Goal: Task Accomplishment & Management: Manage account settings

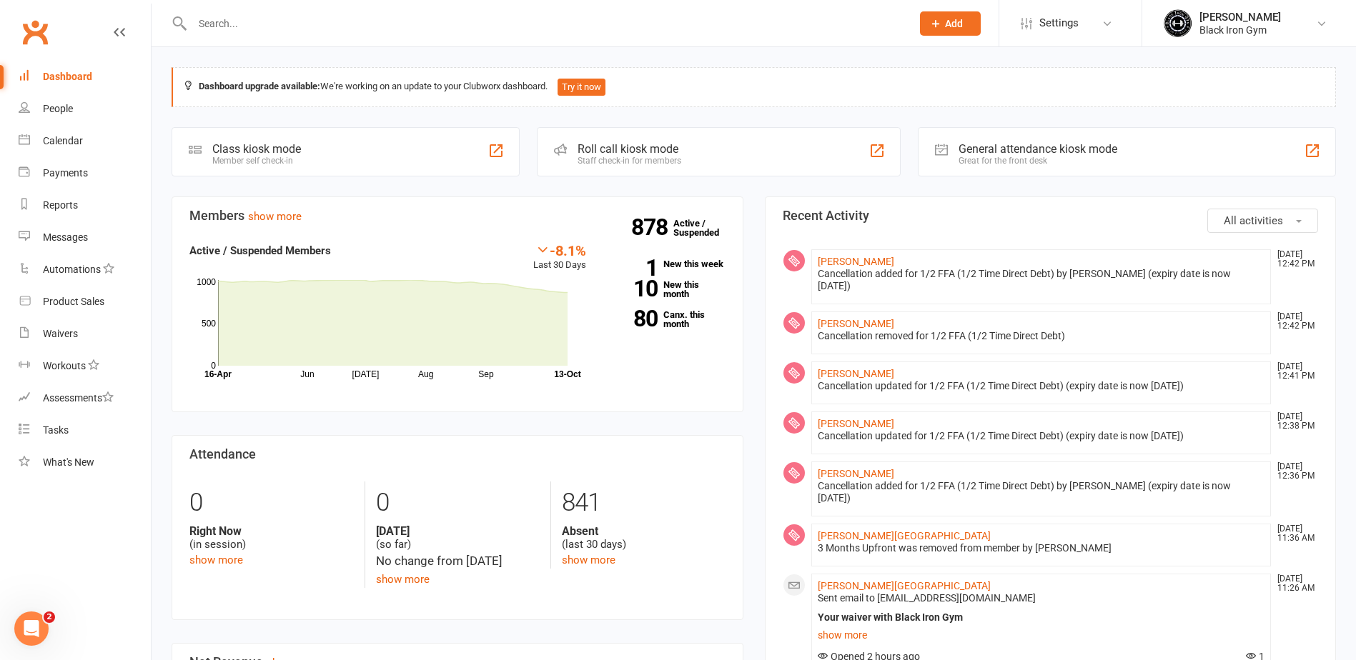
click at [349, 22] on input "text" at bounding box center [544, 24] width 713 height 20
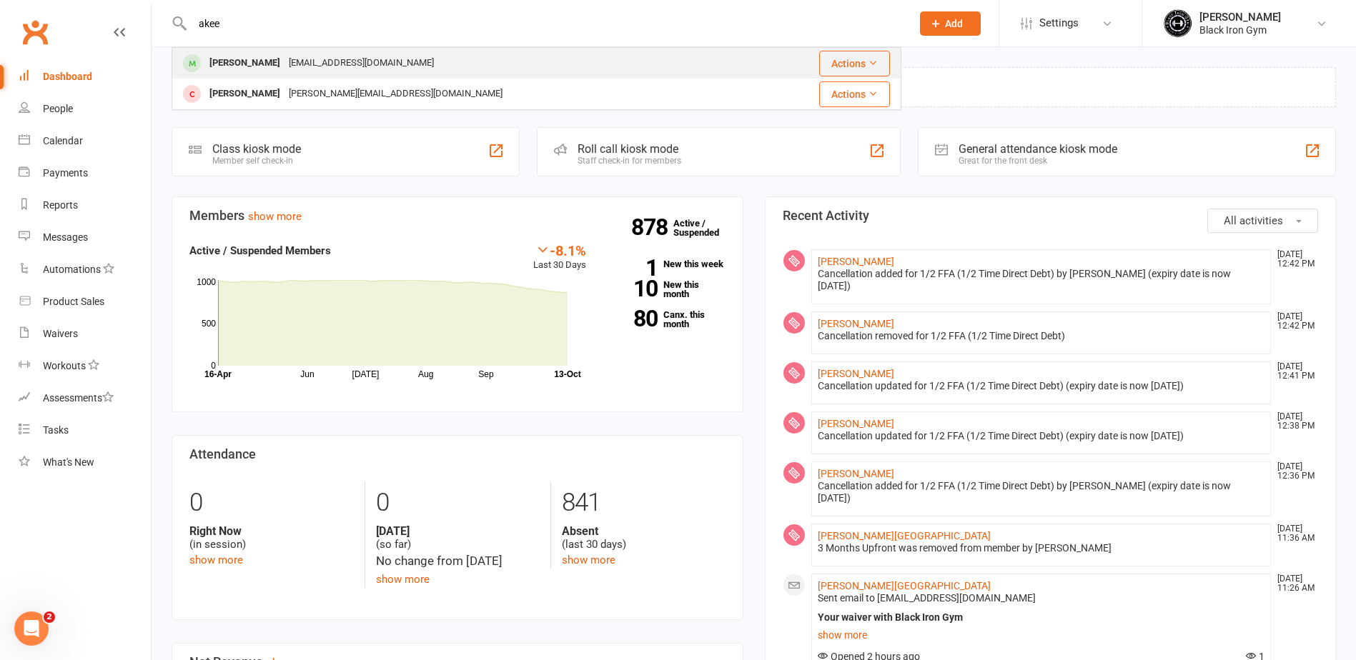
type input "akee"
click at [483, 64] on div "Akeem Williams-Coveney Akeemwc@gmail.com" at bounding box center [465, 63] width 585 height 29
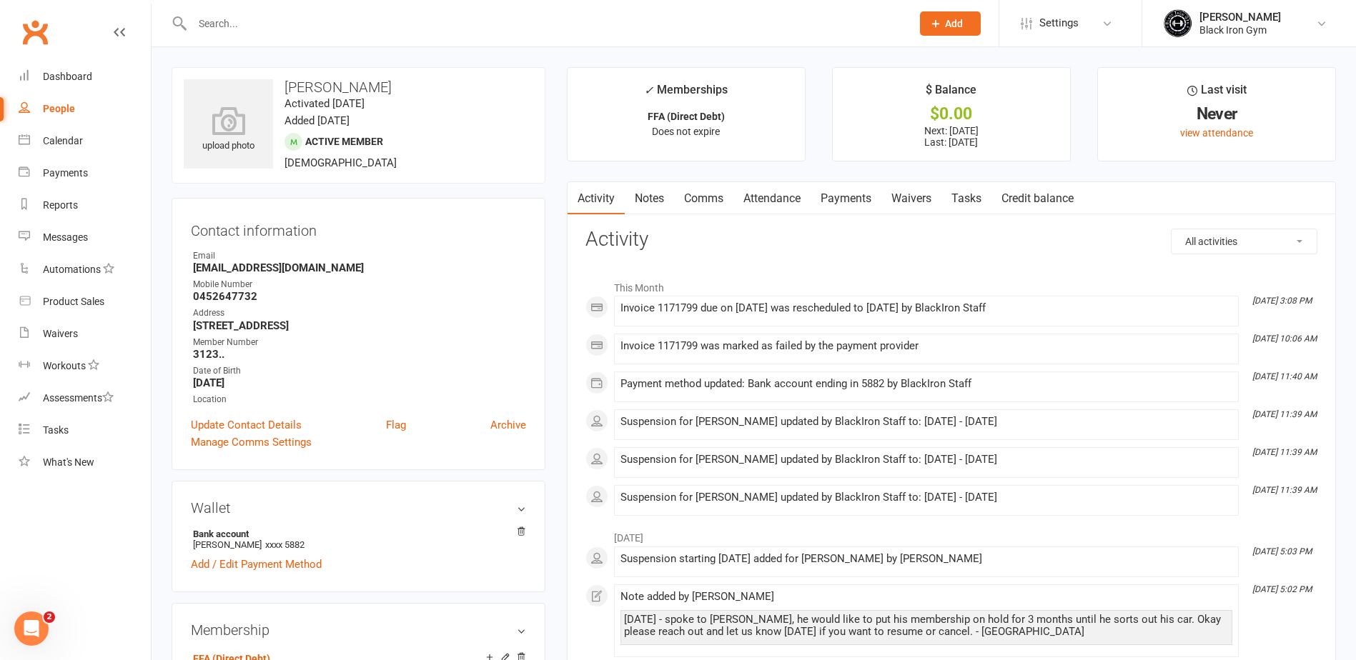
click at [875, 194] on link "Payments" at bounding box center [845, 198] width 71 height 33
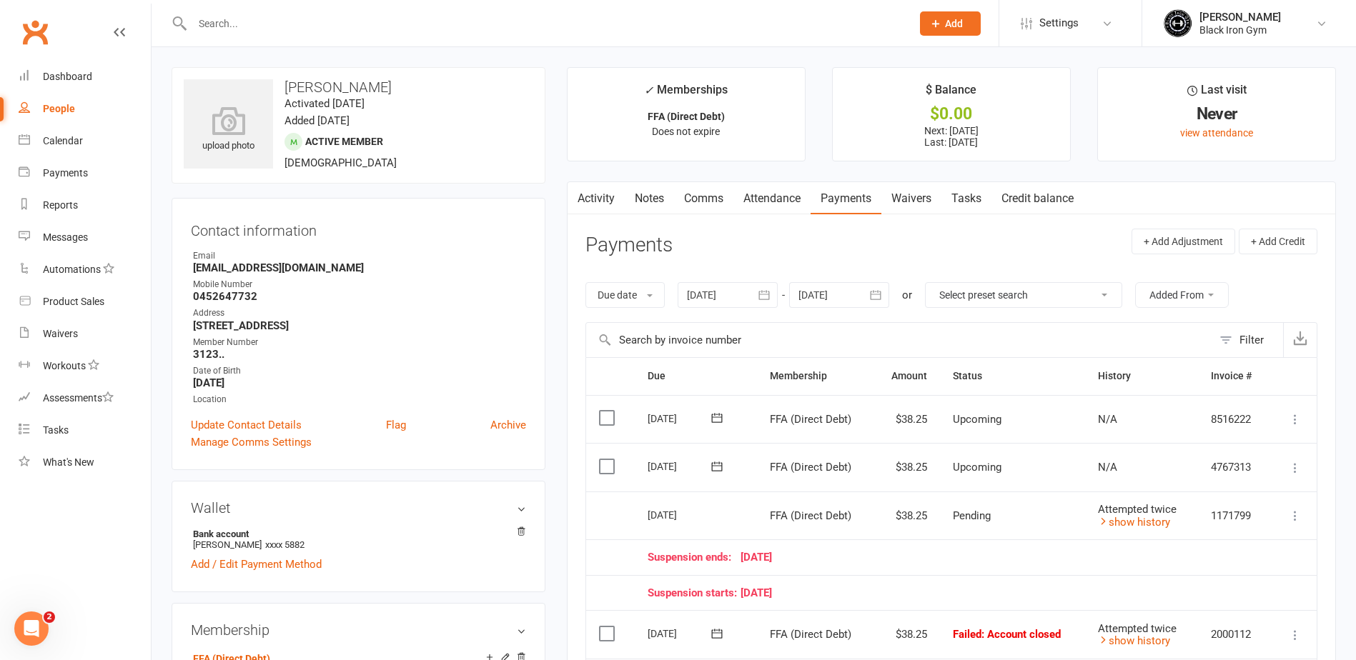
click at [35, 28] on link "Clubworx" at bounding box center [35, 32] width 36 height 36
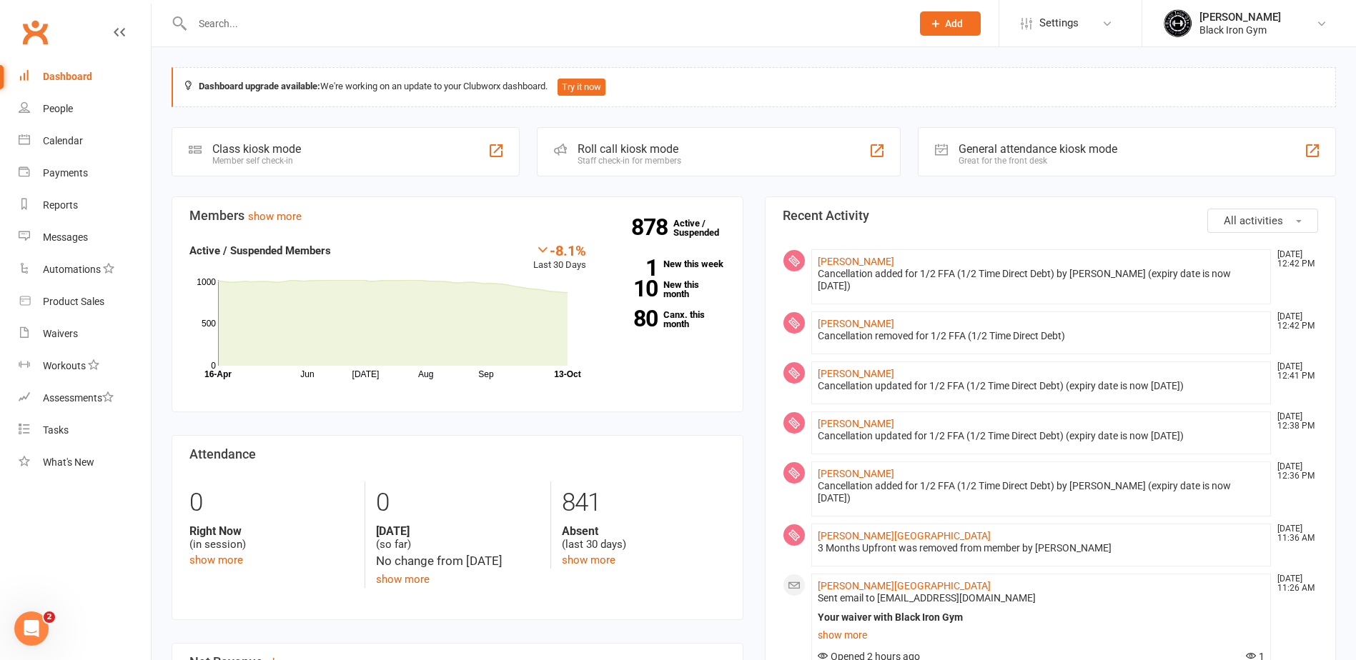
click at [237, 11] on div at bounding box center [537, 23] width 730 height 46
click at [241, 22] on input "text" at bounding box center [544, 24] width 713 height 20
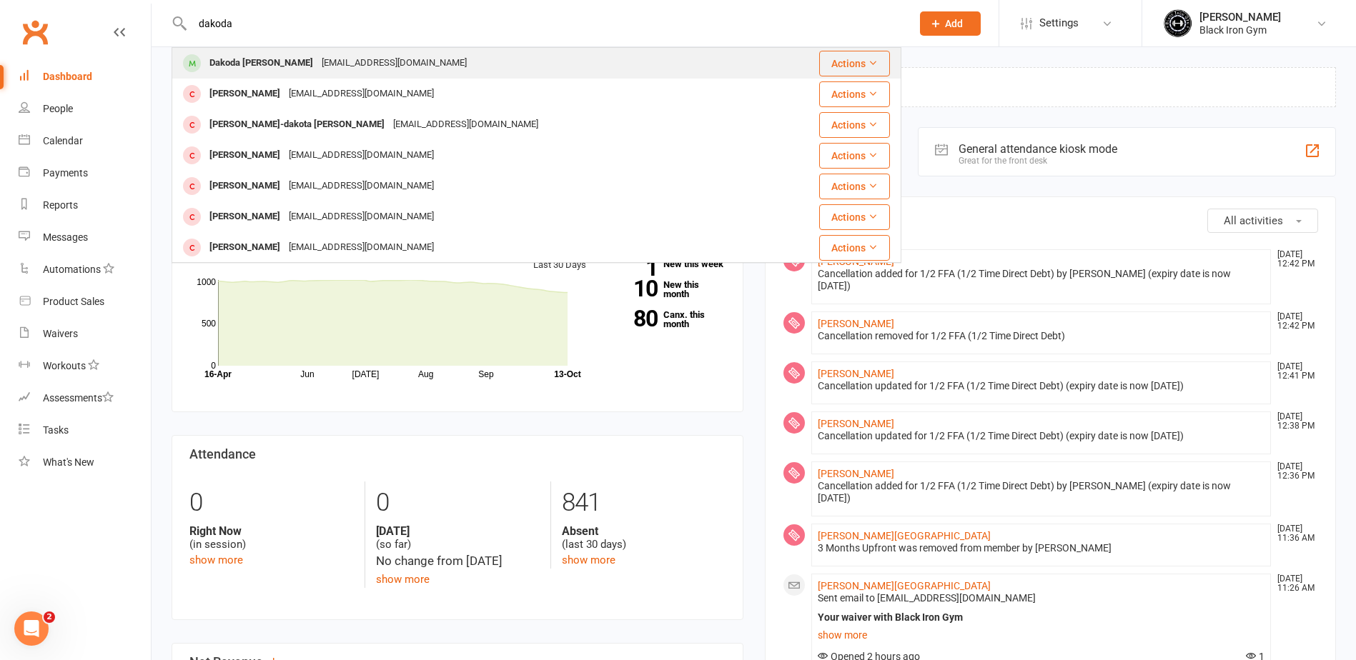
type input "dakoda"
click at [393, 61] on div "Dakoda Friske Dakodafriske@icloud.com" at bounding box center [471, 63] width 596 height 29
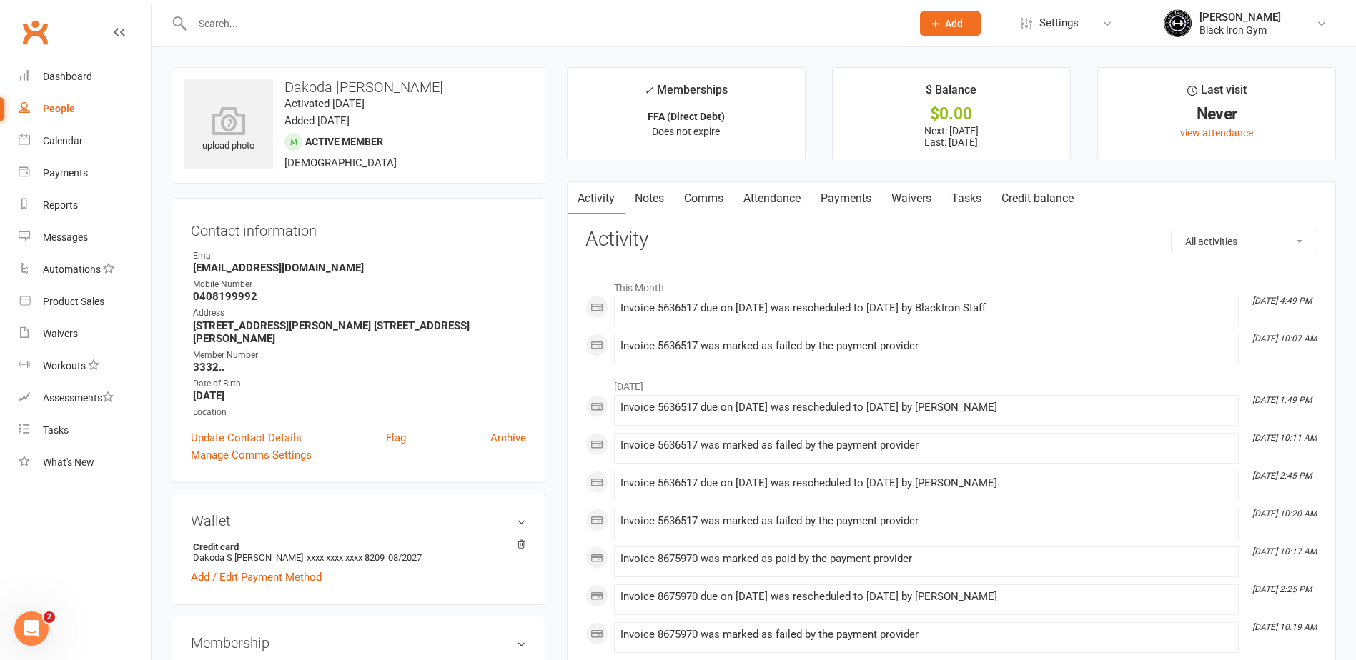
click at [874, 202] on link "Payments" at bounding box center [845, 198] width 71 height 33
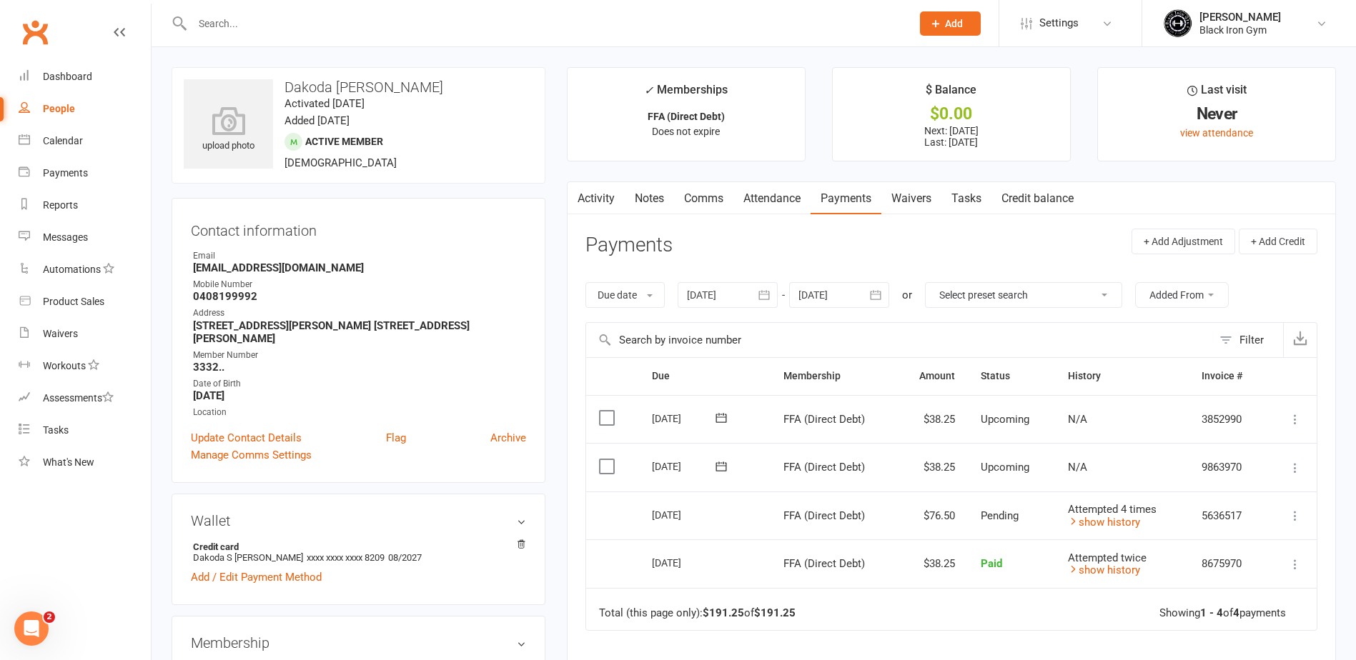
click at [47, 20] on link "Clubworx" at bounding box center [35, 32] width 36 height 36
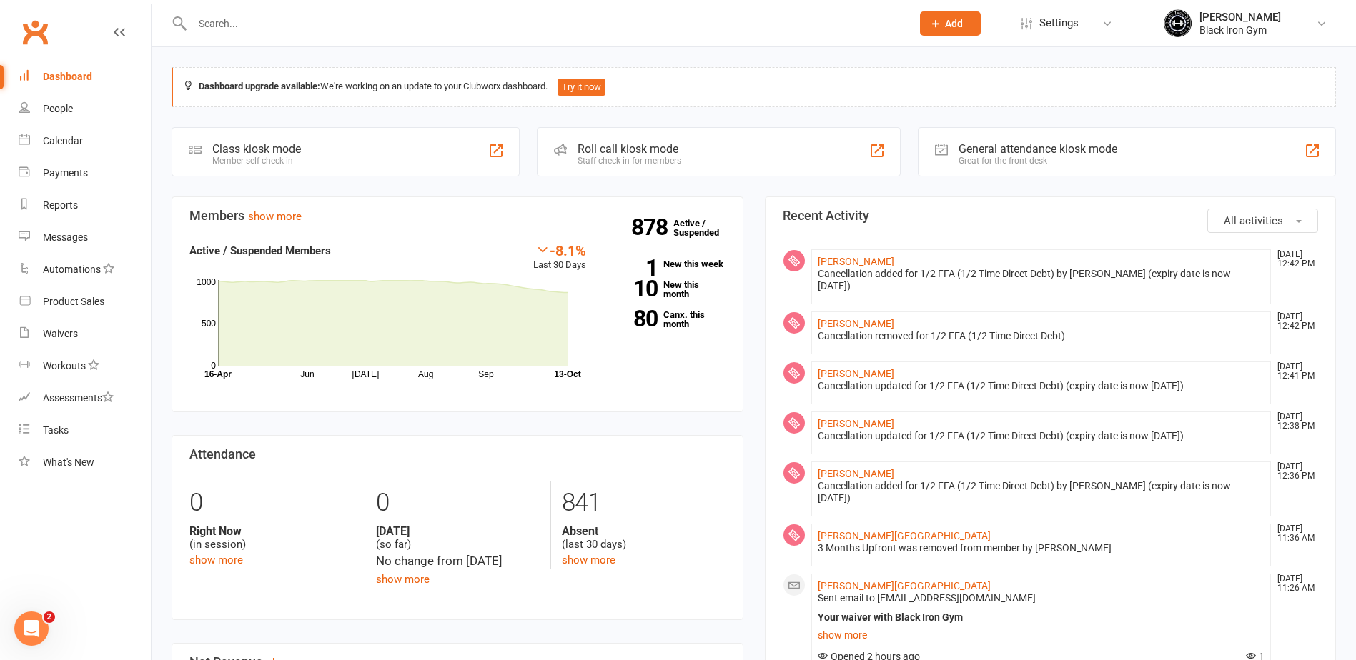
click at [556, 7] on div at bounding box center [537, 23] width 730 height 46
click at [552, 21] on input "text" at bounding box center [544, 24] width 713 height 20
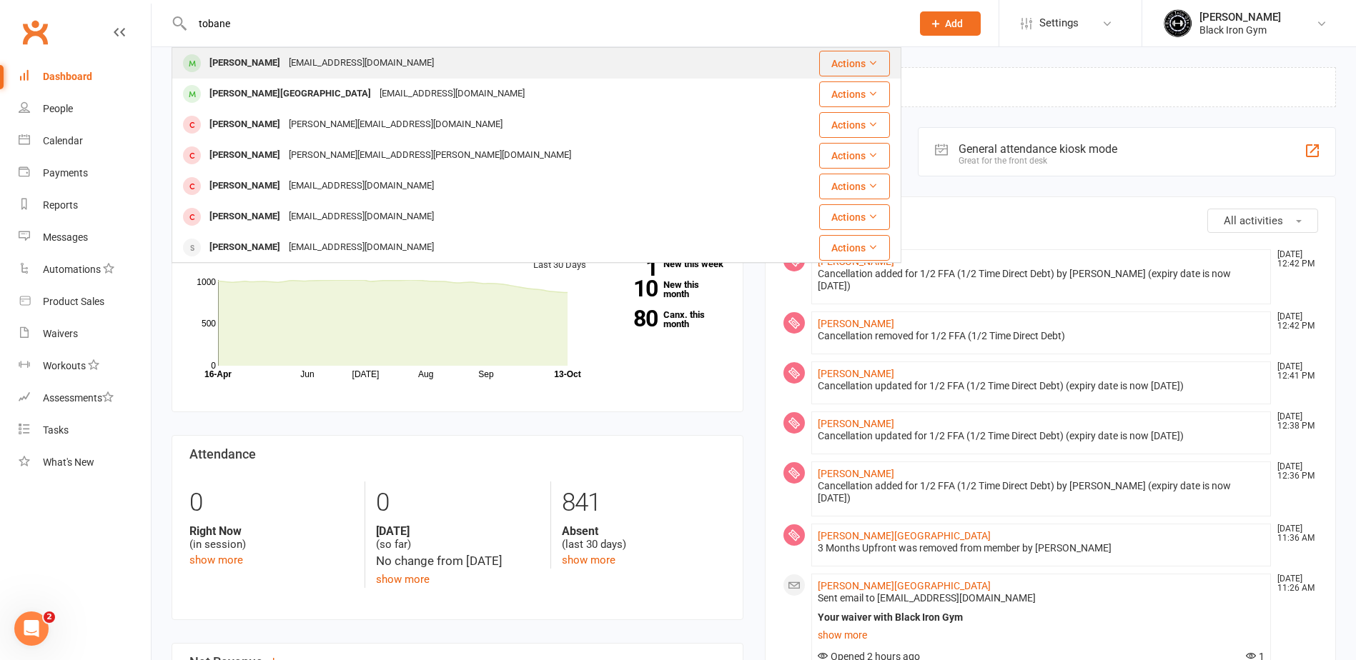
type input "tobane"
click at [515, 64] on div "Kaitlyn Tobane ktobane00@gmail.com" at bounding box center [475, 63] width 605 height 29
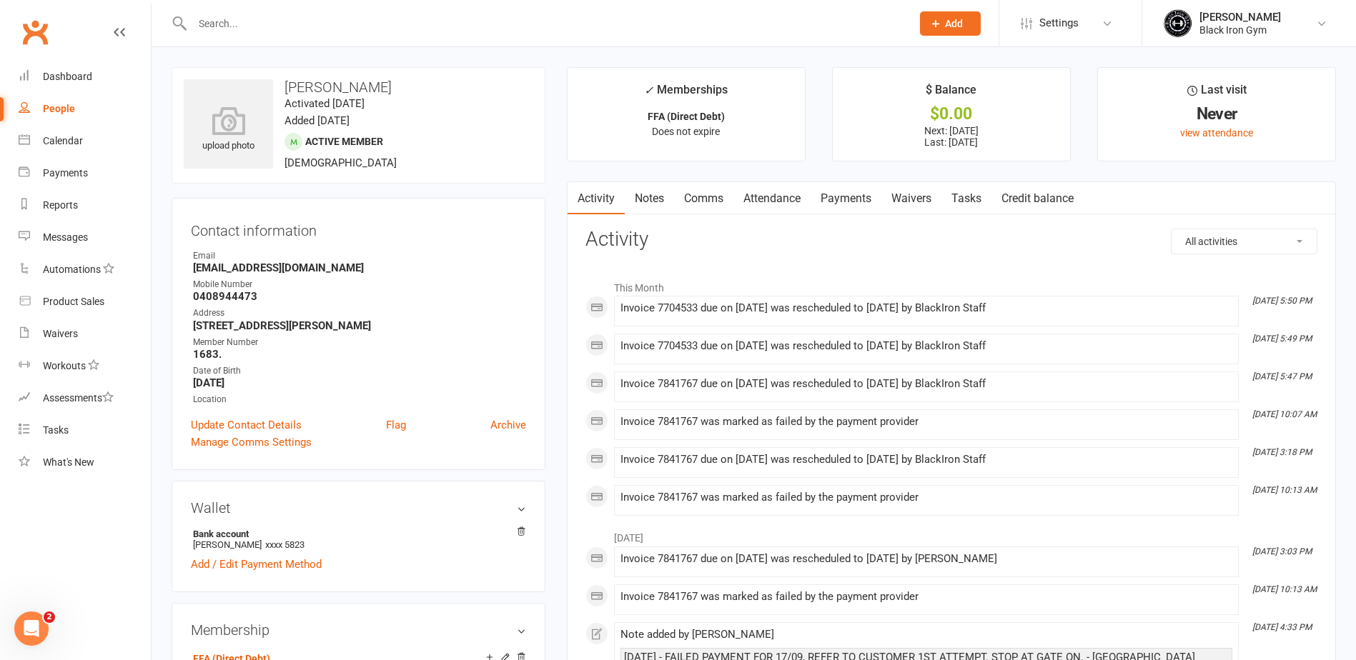
click at [830, 197] on link "Payments" at bounding box center [845, 198] width 71 height 33
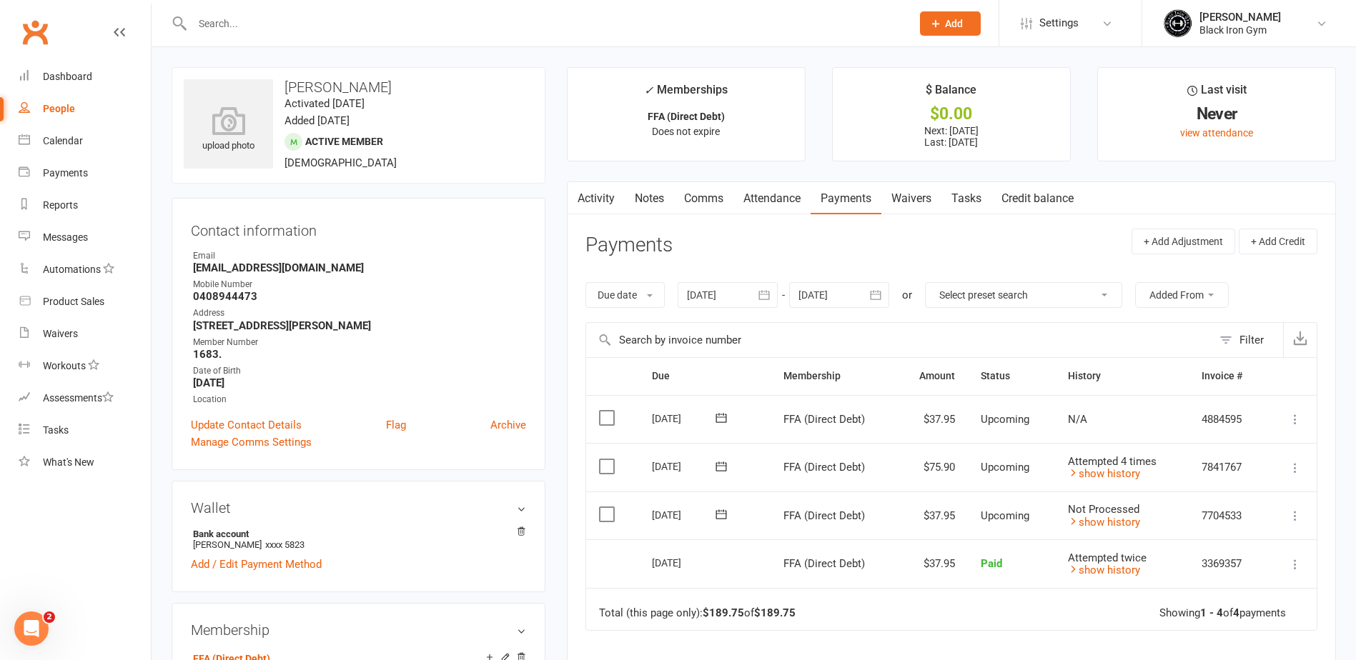
click at [50, 31] on link "Clubworx" at bounding box center [35, 32] width 36 height 36
